Goal: Transaction & Acquisition: Purchase product/service

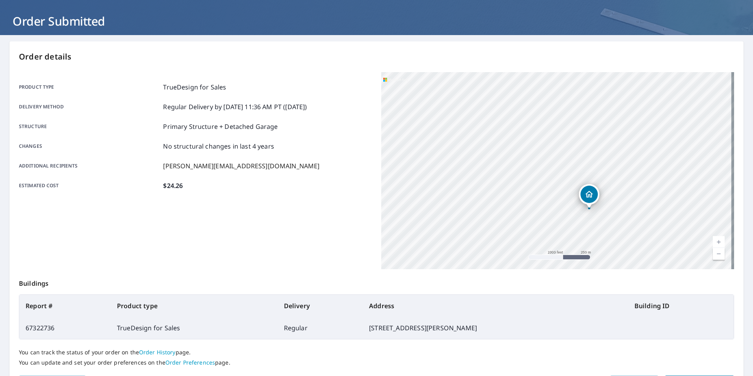
scroll to position [81, 0]
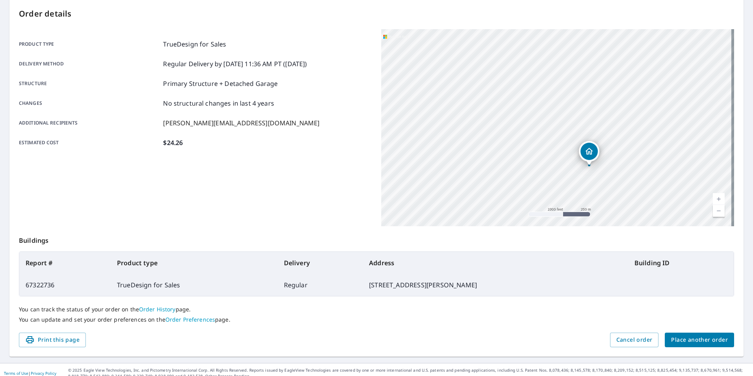
click at [698, 342] on span "Place another order" at bounding box center [699, 340] width 57 height 10
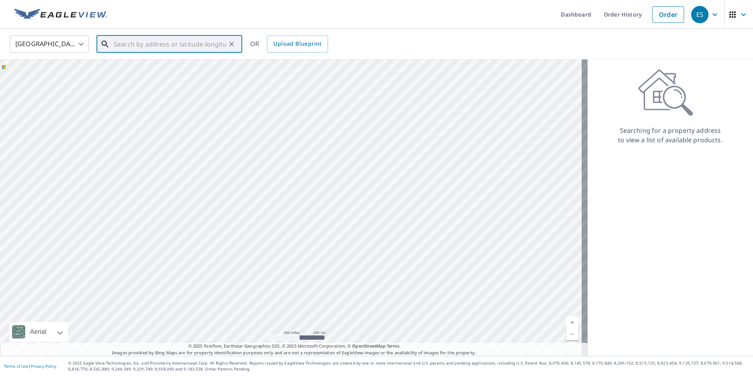
click at [135, 44] on input "text" at bounding box center [170, 44] width 112 height 22
paste input "[STREET_ADDRESS][PERSON_NAME]"
click at [153, 58] on li "1137 [PERSON_NAME], IL 60193" at bounding box center [170, 75] width 146 height 35
type input "1137 [PERSON_NAME], IL 60193"
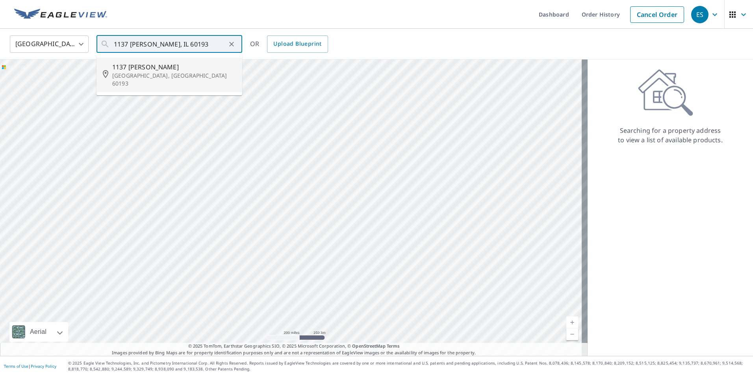
scroll to position [0, 0]
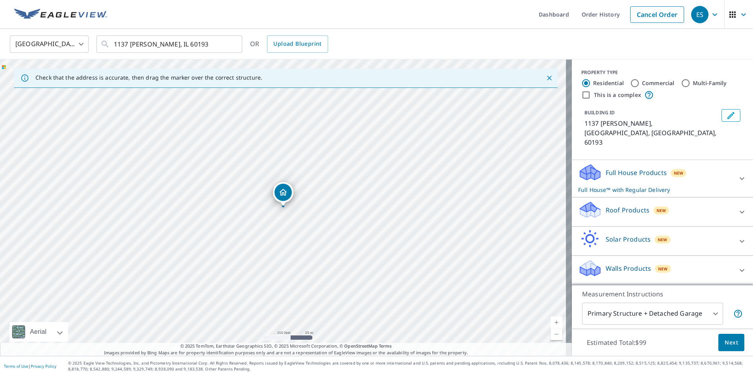
click at [619, 234] on p "Solar Products" at bounding box center [628, 238] width 45 height 9
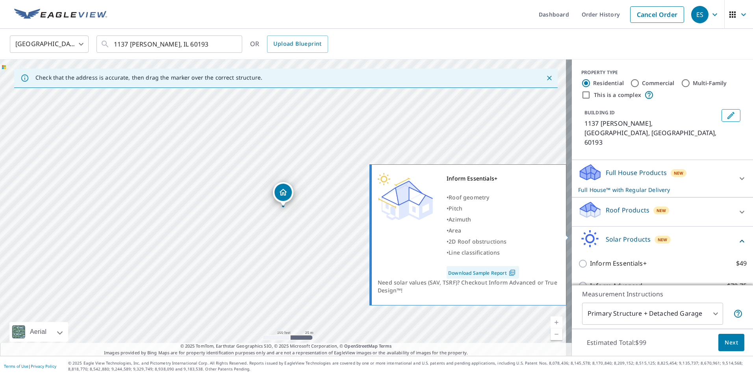
scroll to position [39, 0]
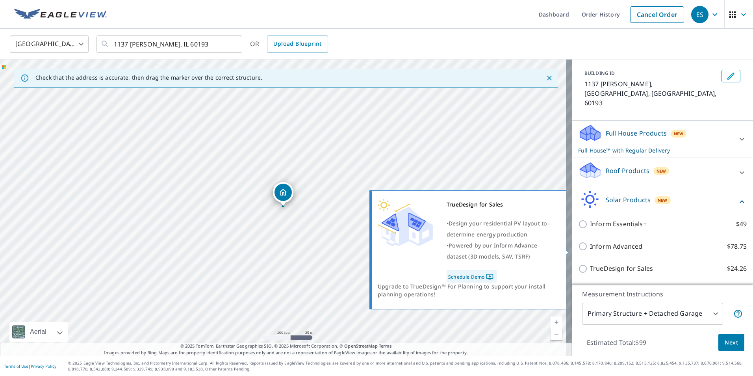
click at [625, 264] on p "TrueDesign for Sales" at bounding box center [621, 269] width 63 height 10
click at [590, 264] on input "TrueDesign for Sales $24.26" at bounding box center [584, 268] width 12 height 9
checkbox input "true"
checkbox input "false"
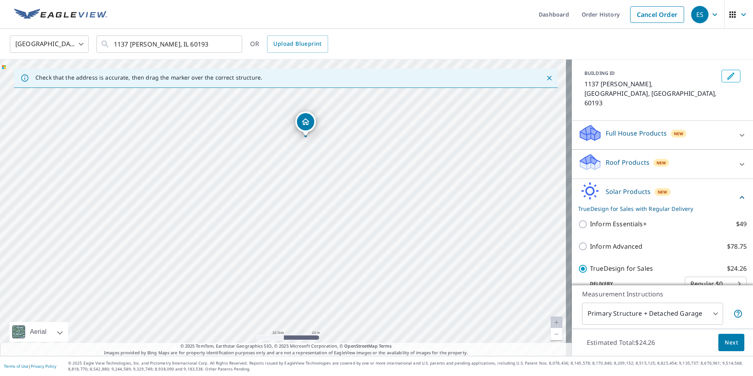
click at [734, 345] on button "Next" at bounding box center [732, 343] width 26 height 18
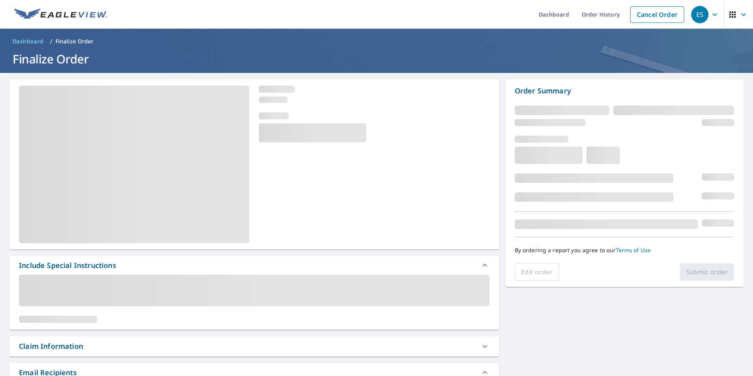
scroll to position [39, 0]
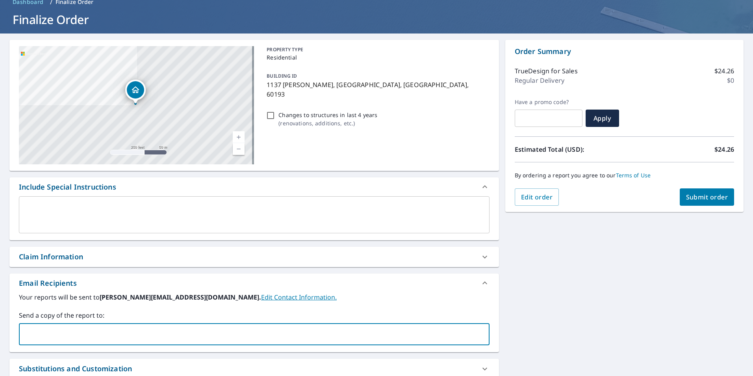
click at [98, 332] on input "text" at bounding box center [248, 334] width 452 height 15
type input "[PERSON_NAME]"
type input "[PERSON_NAME][EMAIL_ADDRESS][DOMAIN_NAME]"
click at [543, 281] on div "**********" at bounding box center [376, 234] width 753 height 403
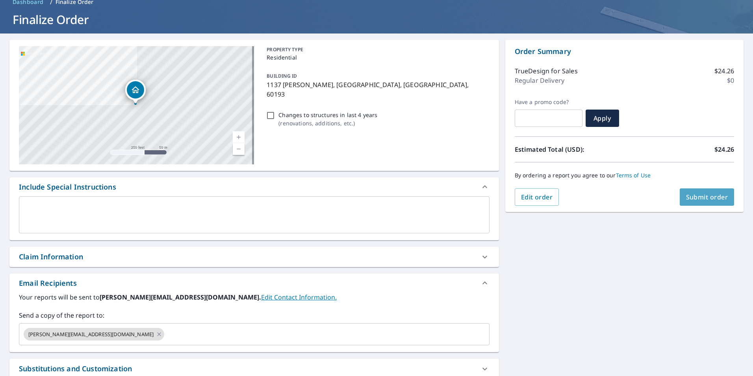
click at [700, 201] on span "Submit order" at bounding box center [707, 197] width 42 height 9
